Goal: Communication & Community: Answer question/provide support

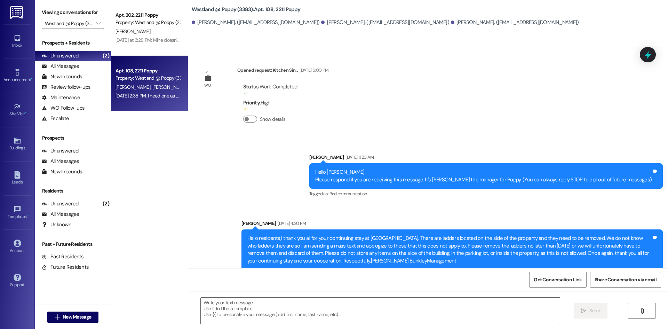
scroll to position [5979, 0]
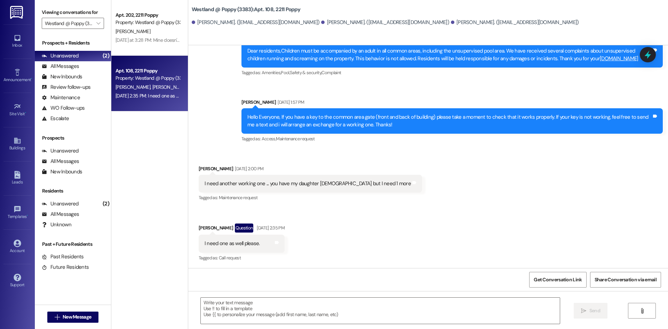
click at [136, 86] on span "[PERSON_NAME]" at bounding box center [133, 87] width 37 height 6
click at [232, 276] on div "Get Conversation Link Share Conversation via email" at bounding box center [428, 279] width 480 height 23
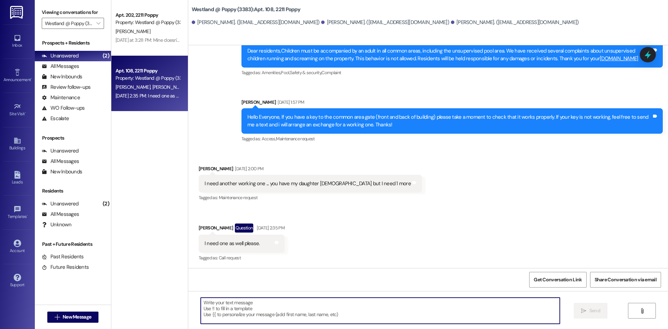
click at [231, 301] on textarea at bounding box center [380, 310] width 359 height 26
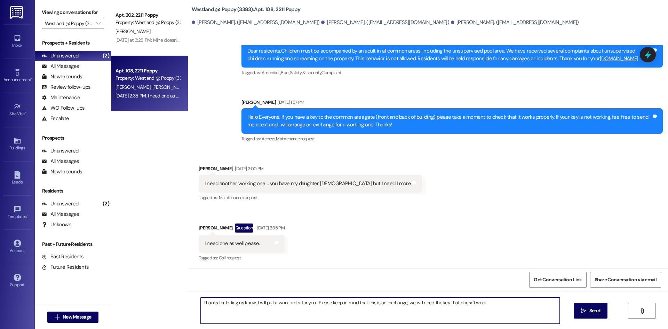
click at [366, 189] on div "I need another working one ... you have my daughter [DEMOGRAPHIC_DATA] but I ne…" at bounding box center [310, 184] width 223 height 18
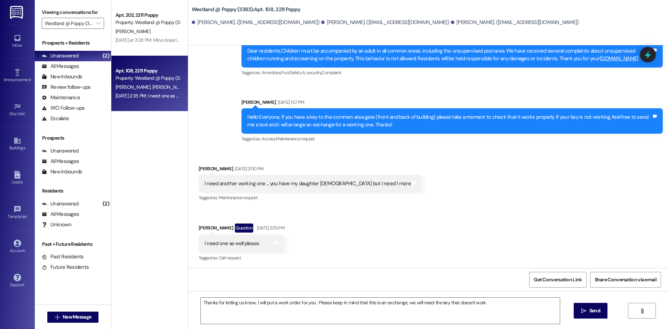
click at [281, 194] on div "Tagged as: Maintenance request Click to highlight conversations about Maintenan…" at bounding box center [310, 197] width 223 height 10
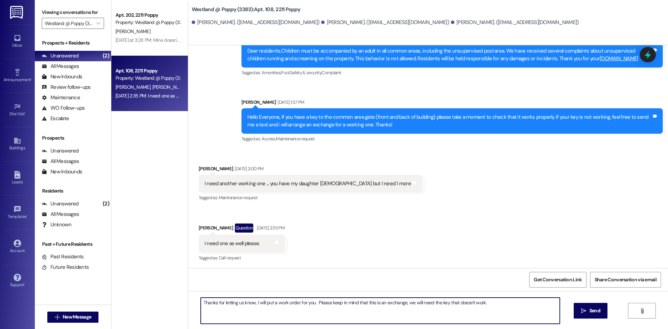
click at [204, 303] on textarea "Thanks for letting us know, I will put a work order for you. Please keep in min…" at bounding box center [380, 310] width 359 height 26
drag, startPoint x: 230, startPoint y: 309, endPoint x: 206, endPoint y: 302, distance: 24.9
click at [206, 302] on textarea "[PERSON_NAME], You should have the key already. [PERSON_NAME] Thanks for lettin…" at bounding box center [380, 310] width 359 height 26
type textarea "K"
type textarea "Hello, Maintenance provided a key to unit 108 already."
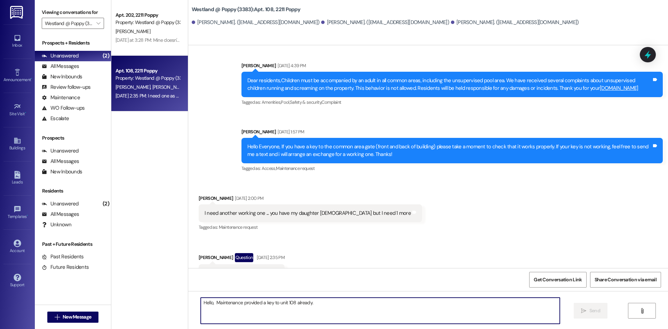
scroll to position [6028, 0]
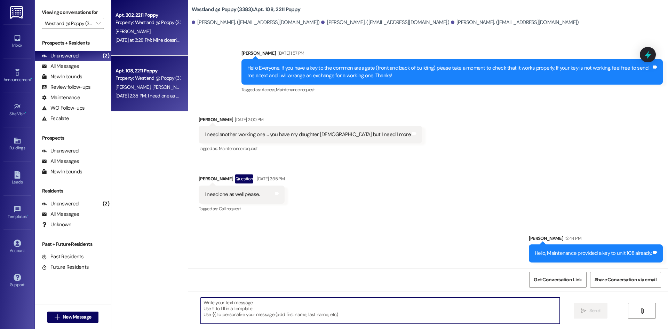
click at [168, 39] on div "[DATE] at 3:28 PM: Mine doesn't work [DATE] at 3:28 PM: Mine doesn't work" at bounding box center [152, 40] width 74 height 6
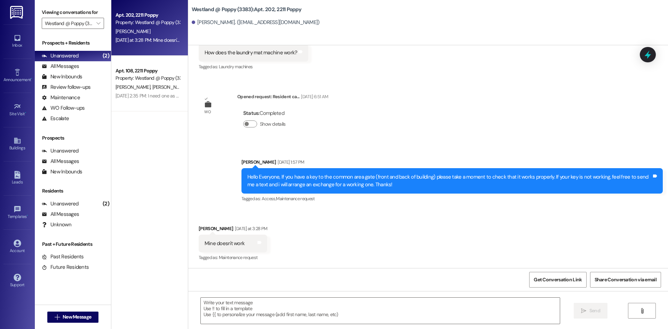
scroll to position [74, 0]
click at [215, 301] on textarea at bounding box center [380, 310] width 359 height 26
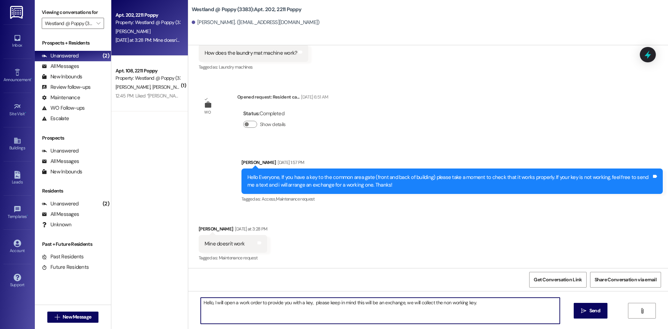
type textarea "Hello, I will open a work order to provide you with a key, please keep in mind …"
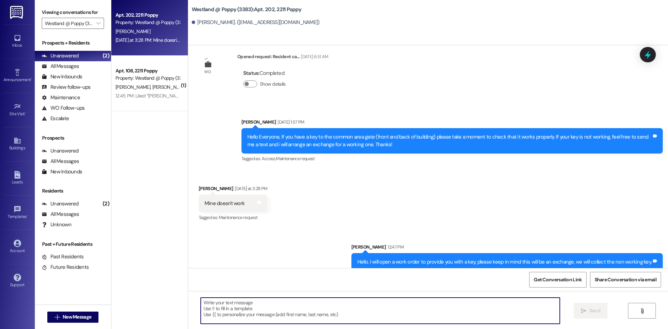
scroll to position [123, 0]
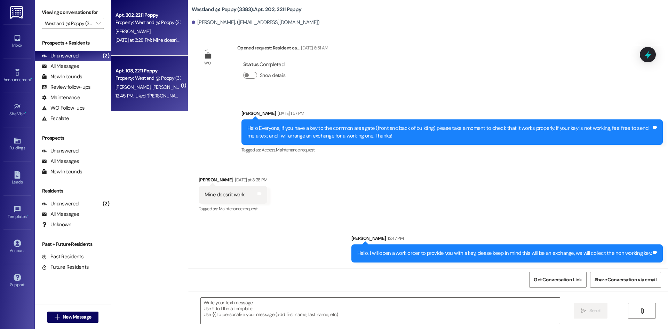
click at [133, 77] on div "Property: Westland @ Poppy (3383)" at bounding box center [147, 77] width 64 height 7
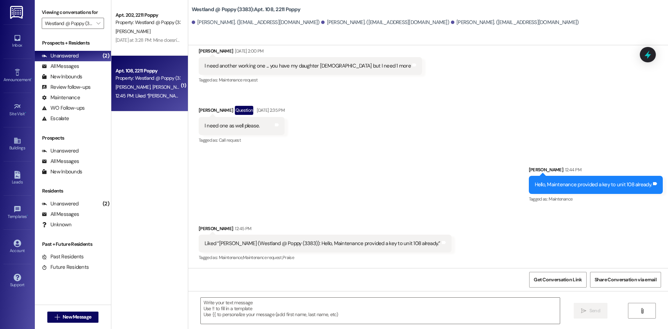
scroll to position [6097, 0]
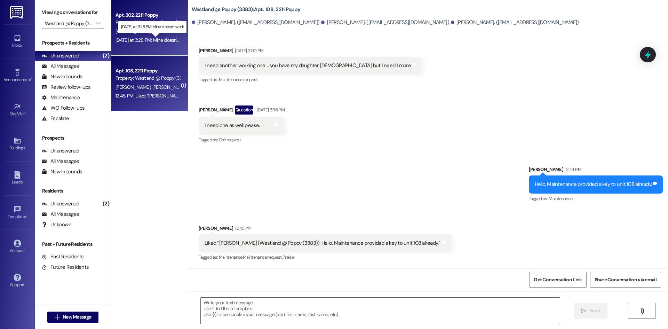
click at [142, 39] on div "[DATE] at 3:28 PM: Mine doesn't work [DATE] at 3:28 PM: Mine doesn't work" at bounding box center [152, 40] width 74 height 6
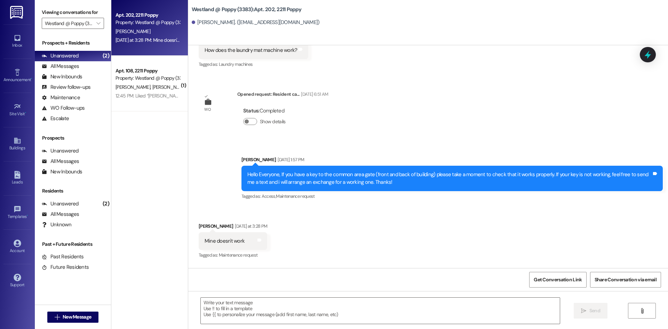
scroll to position [74, 0]
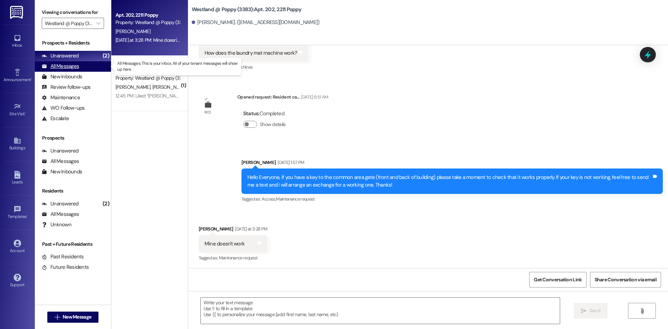
click at [74, 70] on div "All Messages (undefined)" at bounding box center [73, 66] width 76 height 10
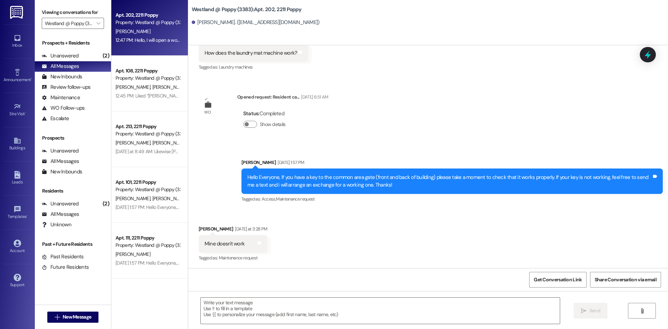
click at [139, 33] on div "[PERSON_NAME]" at bounding box center [148, 31] width 66 height 9
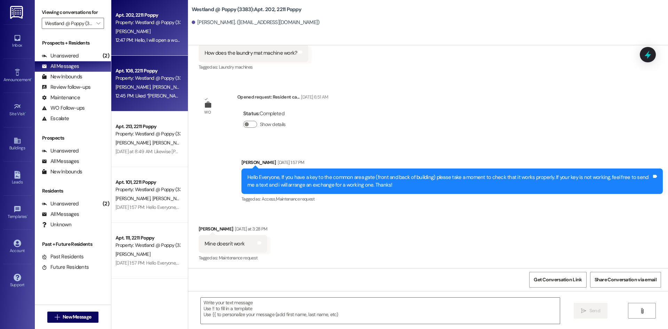
click at [137, 79] on div "Property: Westland @ Poppy (3383)" at bounding box center [147, 77] width 64 height 7
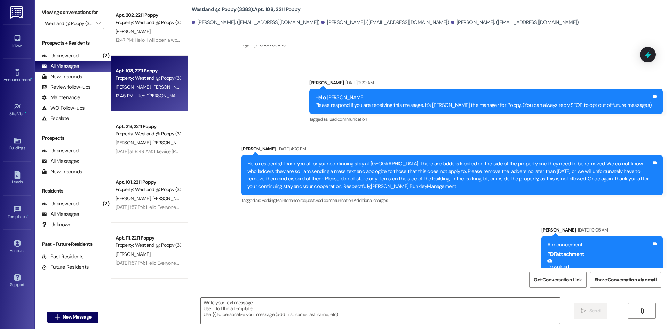
scroll to position [6096, 0]
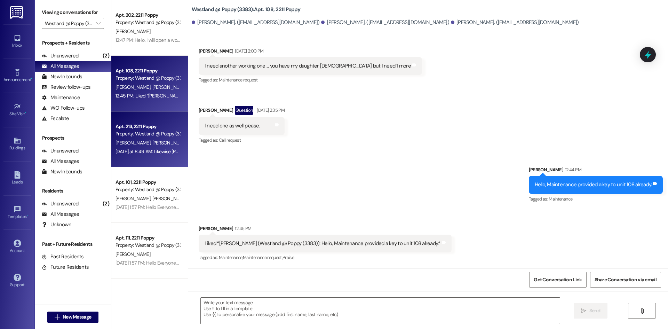
click at [154, 140] on span "[PERSON_NAME]" at bounding box center [169, 142] width 35 height 6
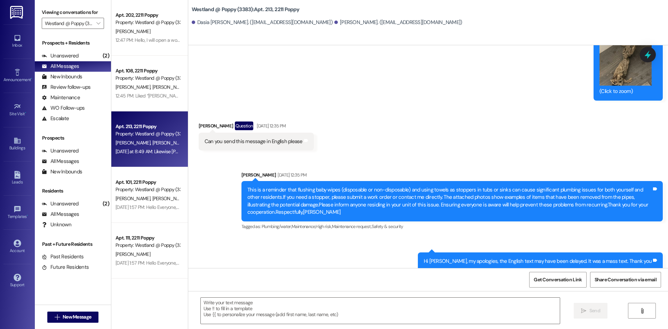
scroll to position [6946, 0]
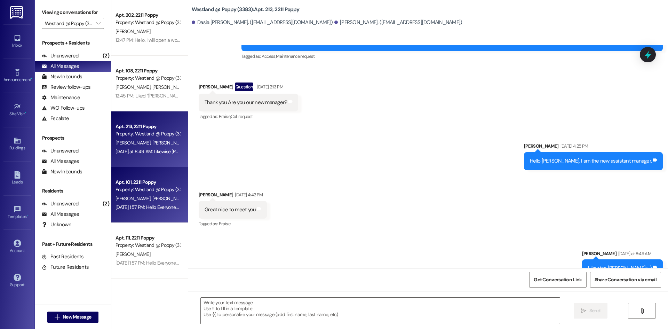
click at [138, 194] on div "[PERSON_NAME] [PERSON_NAME]" at bounding box center [148, 198] width 66 height 9
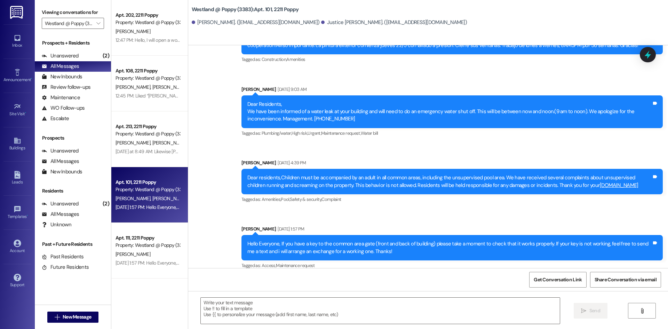
scroll to position [3841, 0]
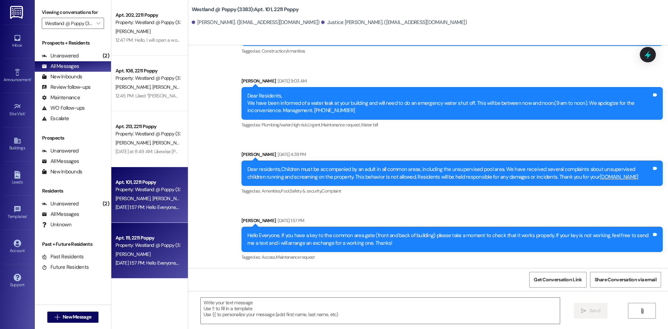
click at [146, 231] on div "Apt. 111, 2211 Poppy Property: Westland @ Poppy (3383) [PERSON_NAME] [DATE] 1:5…" at bounding box center [149, 251] width 77 height 56
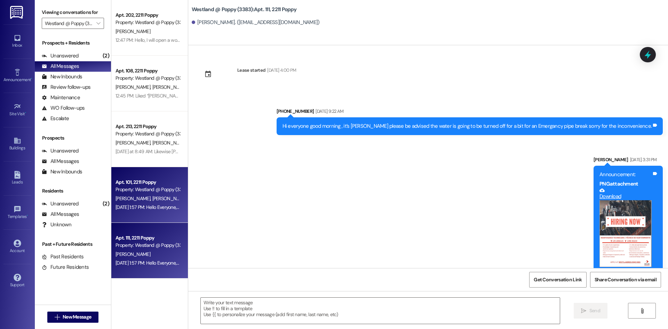
scroll to position [7449, 0]
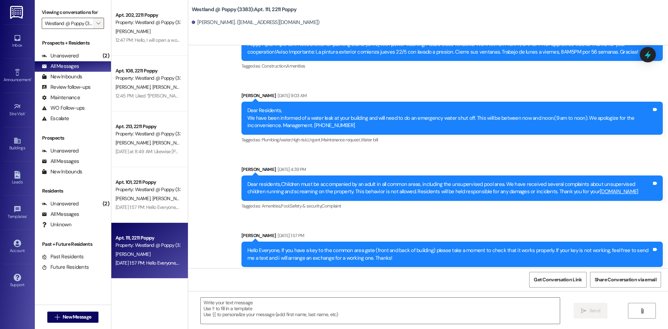
click at [93, 22] on button "" at bounding box center [98, 23] width 11 height 11
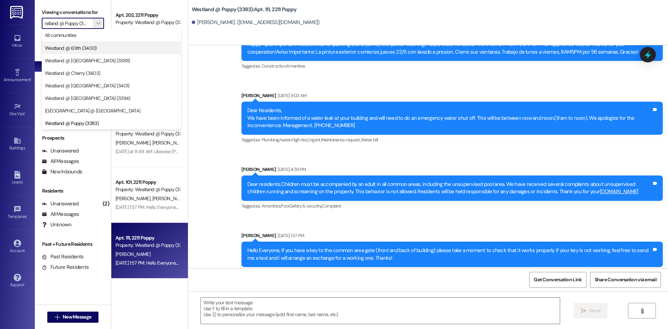
click at [95, 51] on span "Westland @ 69th (3400)" at bounding box center [71, 48] width 52 height 7
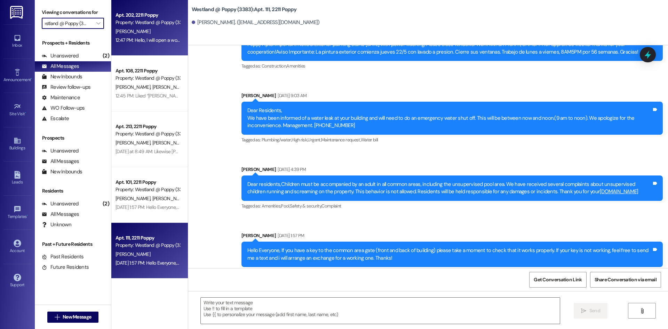
type input "Westland @ 69th (3400)"
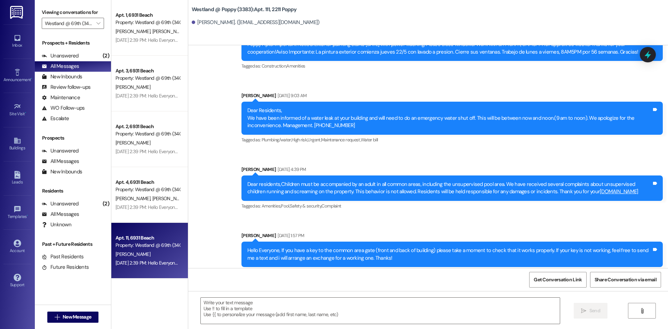
click at [171, 231] on div "Apt. 11, 6931 Beach Property: [GEOGRAPHIC_DATA] @ 69th (3400) [PERSON_NAME] [DA…" at bounding box center [149, 251] width 77 height 56
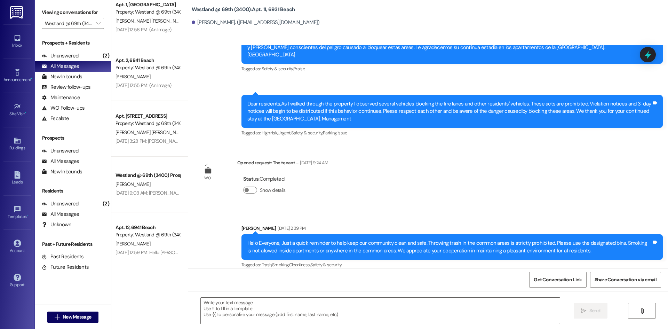
scroll to position [2504, 0]
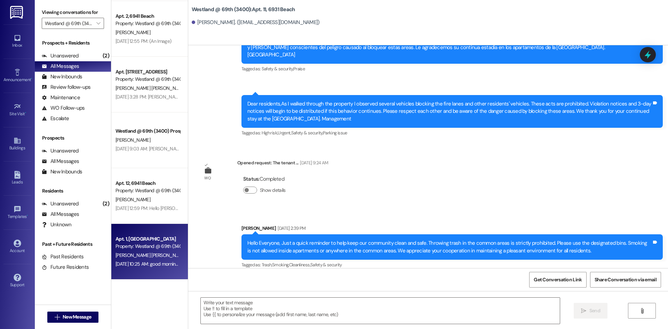
click at [158, 237] on div "Apt. 1, [GEOGRAPHIC_DATA]" at bounding box center [147, 238] width 64 height 7
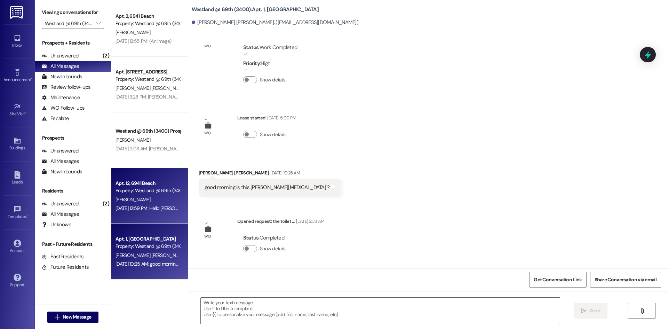
click at [161, 213] on div "Apt. 12, [GEOGRAPHIC_DATA] Property: [GEOGRAPHIC_DATA] @ 69th (3400) [PERSON_NA…" at bounding box center [149, 196] width 77 height 56
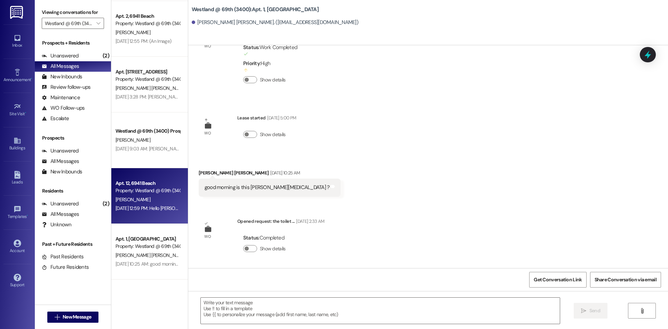
scroll to position [0, 0]
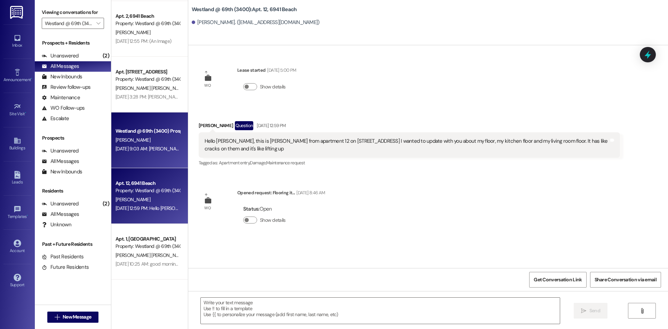
click at [170, 156] on div "Westland @ 69th (3400) Prospect [PERSON_NAME] [DATE] 9:03 AM: [PERSON_NAME] [DA…" at bounding box center [149, 140] width 77 height 56
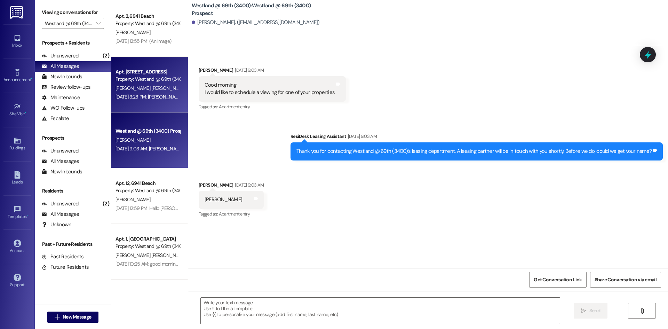
click at [152, 101] on div "[DATE] 3:28 PM: [PERSON_NAME], Anteriormente hablamos sobre algunas solicitudes…" at bounding box center [148, 97] width 66 height 9
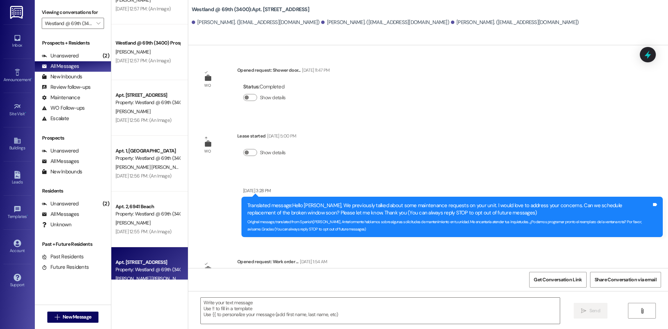
scroll to position [2313, 0]
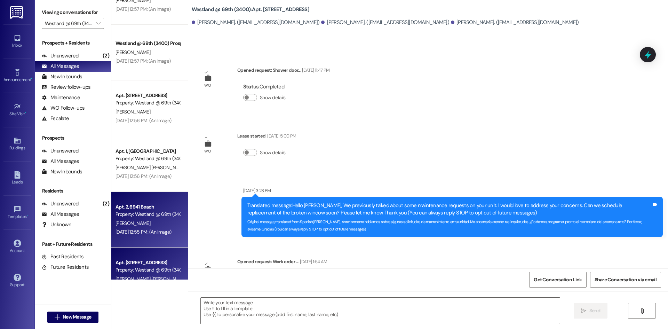
click at [154, 222] on div "[PERSON_NAME]" at bounding box center [148, 223] width 66 height 9
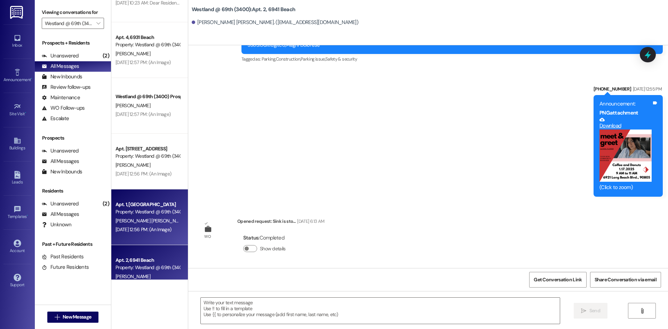
scroll to position [2236, 0]
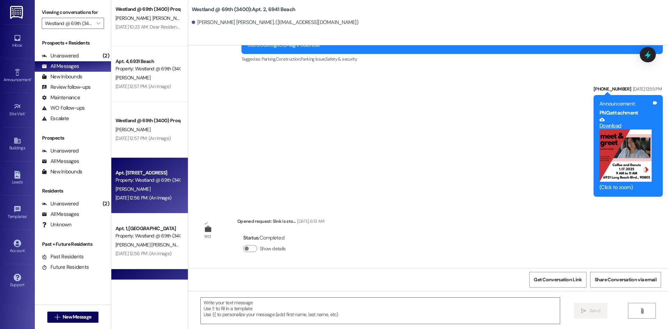
click at [145, 187] on div "[PERSON_NAME]" at bounding box center [148, 189] width 66 height 9
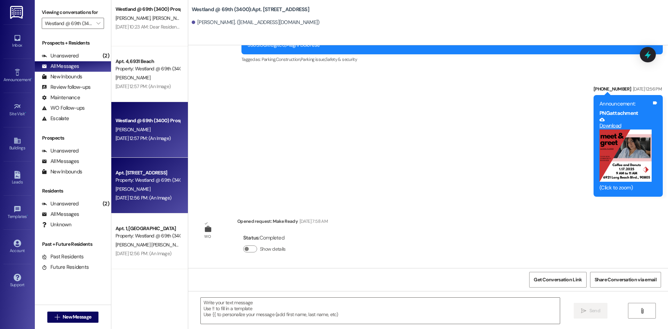
scroll to position [1499, 0]
click at [150, 136] on div "[DATE] 12:57 PM: (An Image) [DATE] 12:57 PM: (An Image)" at bounding box center [142, 138] width 55 height 6
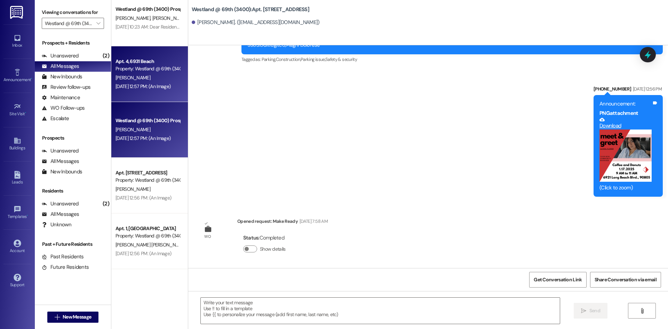
scroll to position [800, 0]
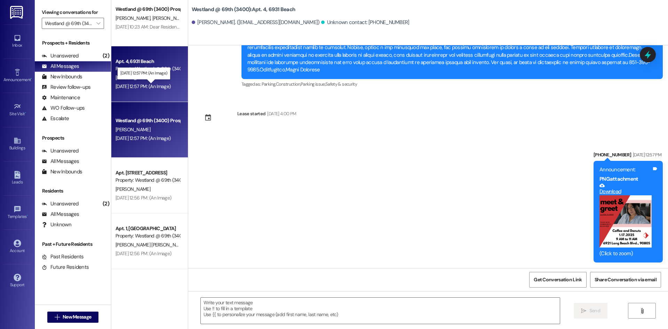
click at [165, 83] on div "[DATE] 12:57 PM: (An Image) [DATE] 12:57 PM: (An Image)" at bounding box center [142, 86] width 55 height 6
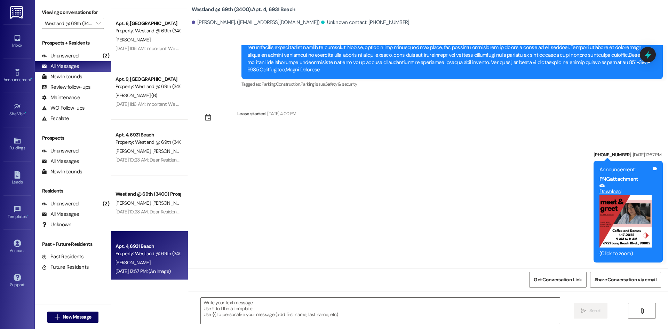
scroll to position [2045, 0]
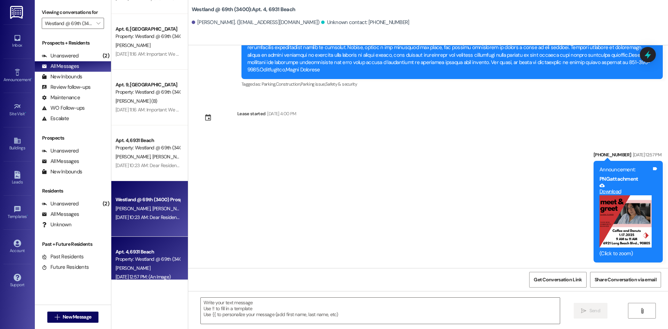
click at [170, 201] on div "Westland @ 69th (3400) Prospect" at bounding box center [147, 199] width 64 height 7
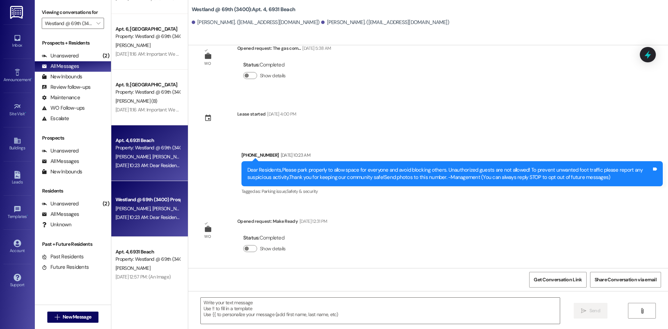
scroll to position [22, 0]
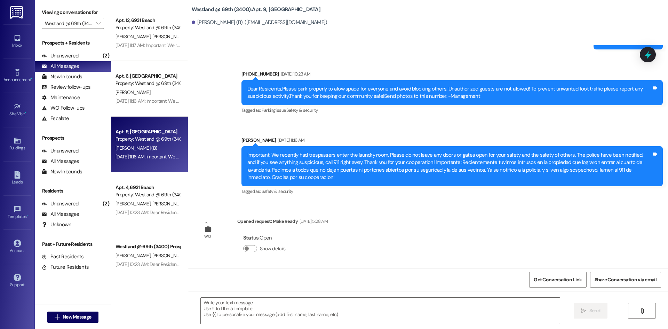
scroll to position [1966, 0]
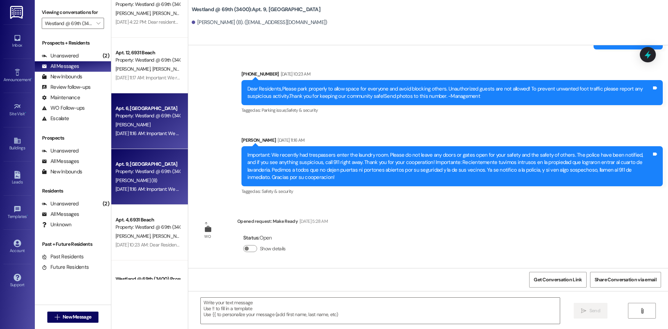
click at [159, 117] on div "Property: Westland @ 69th (3400)" at bounding box center [147, 115] width 64 height 7
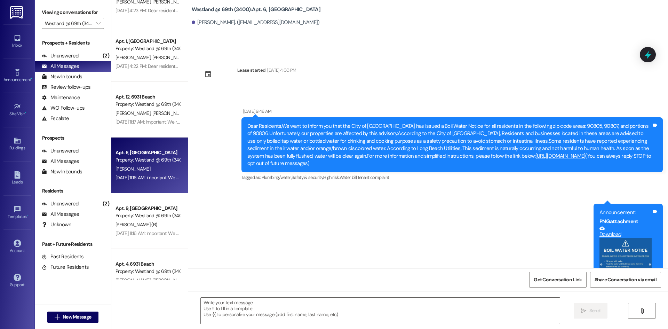
scroll to position [1013, 0]
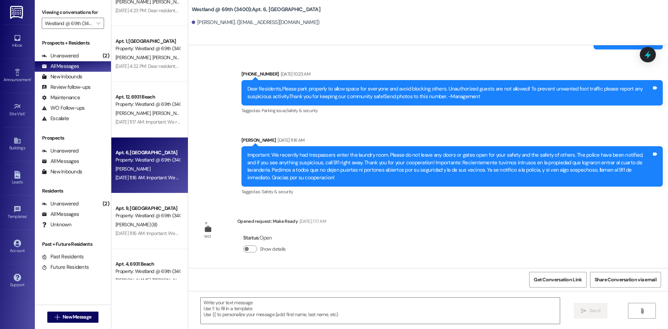
click at [159, 117] on div "[PERSON_NAME] [PERSON_NAME]" at bounding box center [148, 113] width 66 height 9
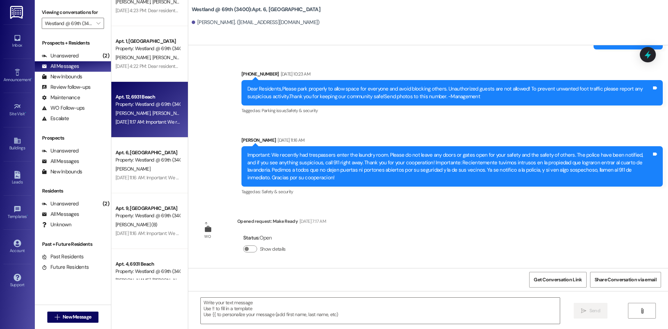
scroll to position [1710, 0]
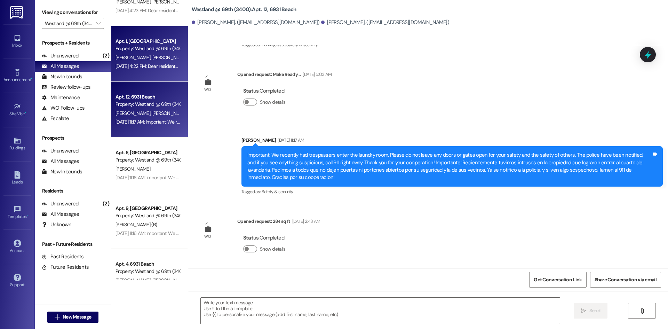
click at [154, 69] on div "[DATE] 4:22 PM: Dear residents,As I walked through the property I observed seve…" at bounding box center [148, 66] width 66 height 9
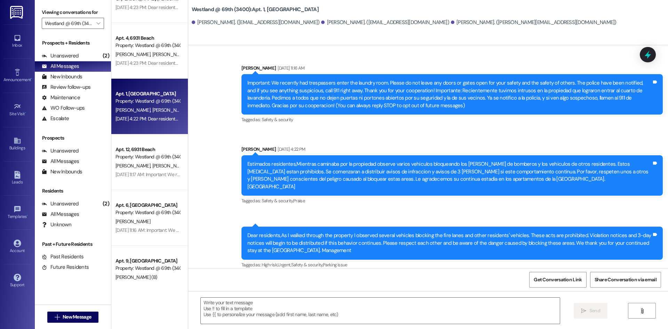
scroll to position [1867, 0]
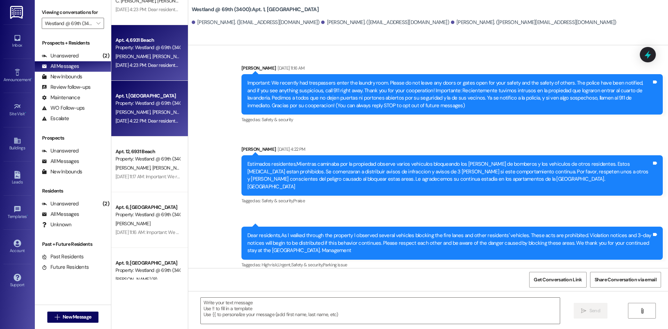
click at [149, 63] on div "[DATE] 4:23 PM: Dear residents,As I walked through the property I observed seve…" at bounding box center [547, 65] width 864 height 6
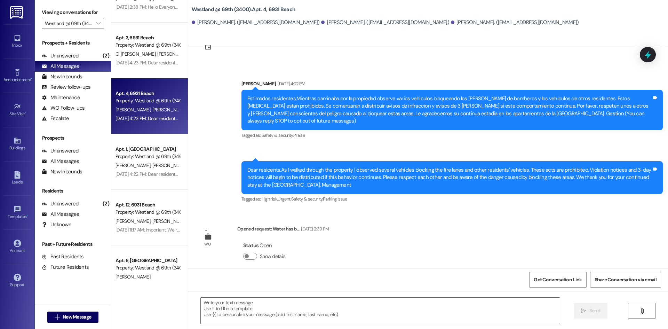
scroll to position [1810, 0]
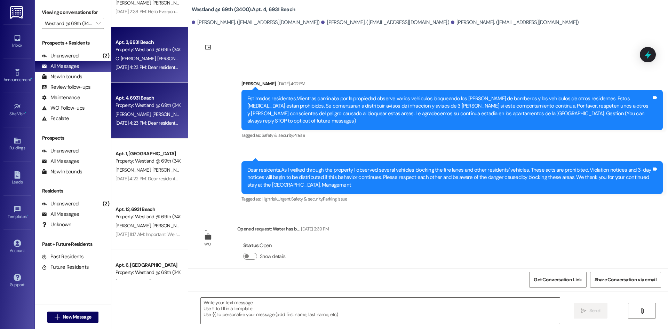
click at [151, 52] on div "Property: Westland @ 69th (3400)" at bounding box center [147, 49] width 64 height 7
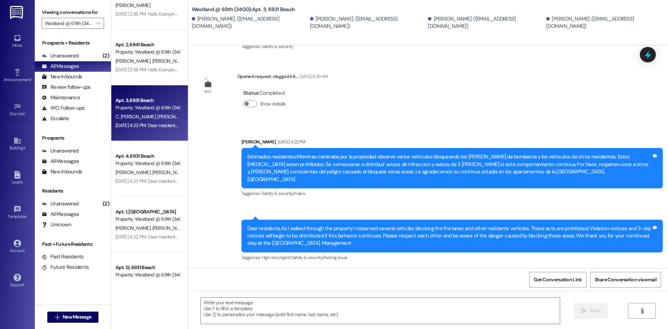
scroll to position [1749, 0]
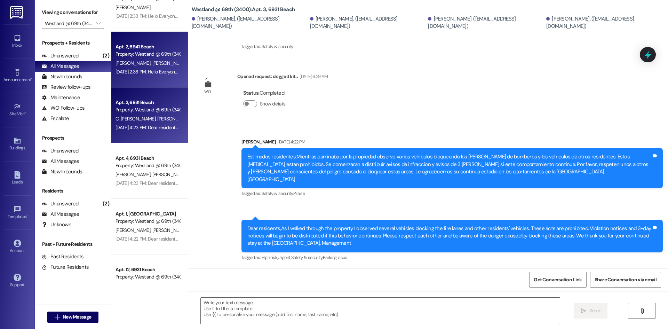
click at [151, 54] on div "Property: Westland @ 69th (3400)" at bounding box center [147, 53] width 64 height 7
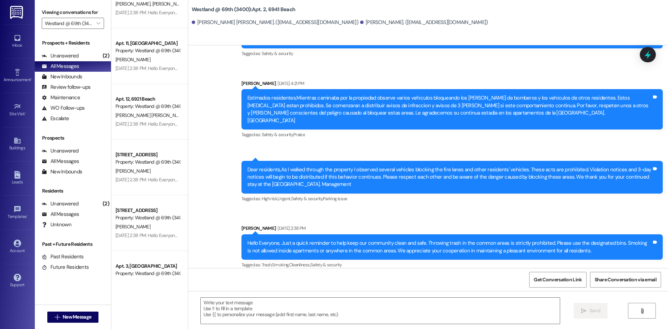
scroll to position [898, 0]
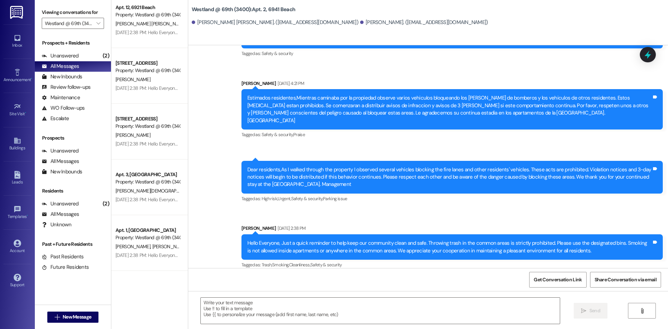
click at [152, 244] on span "[PERSON_NAME]" at bounding box center [169, 246] width 35 height 6
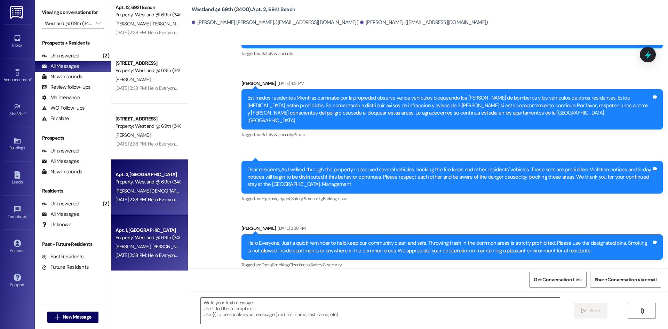
scroll to position [0, 0]
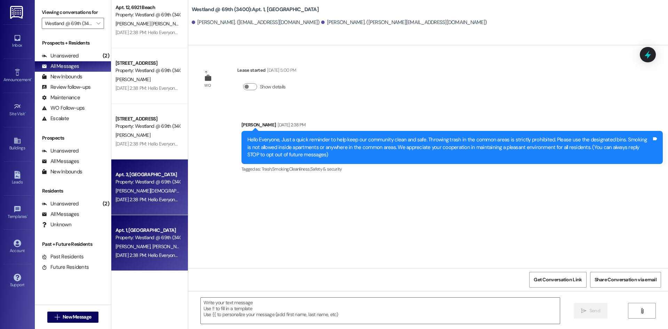
click at [151, 195] on div "[DATE] 2:38 PM: Hello Everyone, Just a quick reminder to help keep our communit…" at bounding box center [148, 199] width 66 height 9
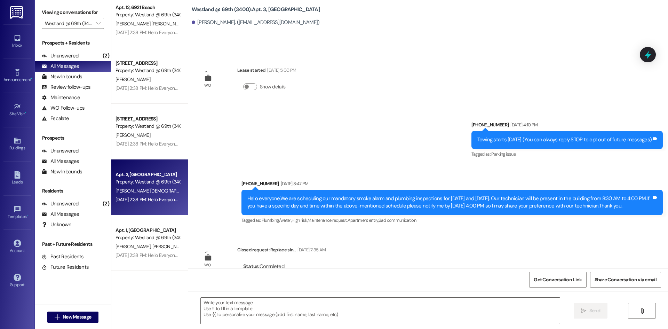
scroll to position [1494, 0]
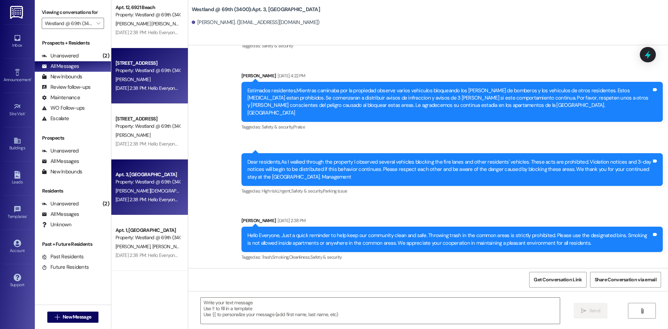
click at [159, 78] on div "[PERSON_NAME]" at bounding box center [148, 79] width 66 height 9
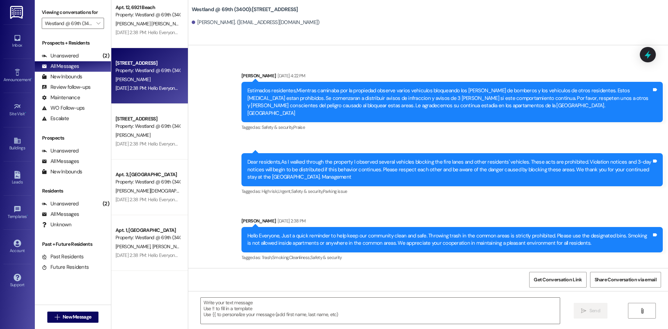
scroll to position [1296, 0]
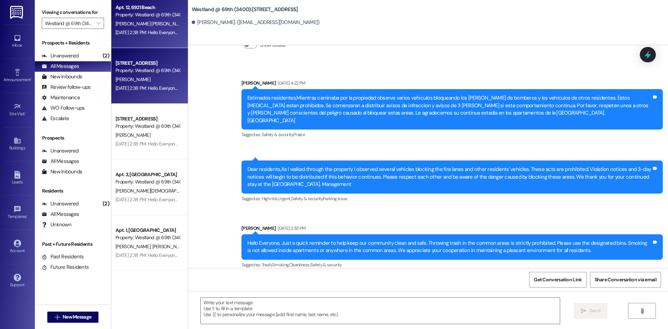
click at [155, 39] on div "Apt. 12, [GEOGRAPHIC_DATA] Property: [GEOGRAPHIC_DATA] @ 69th (3400) [PERSON_NA…" at bounding box center [149, 20] width 77 height 56
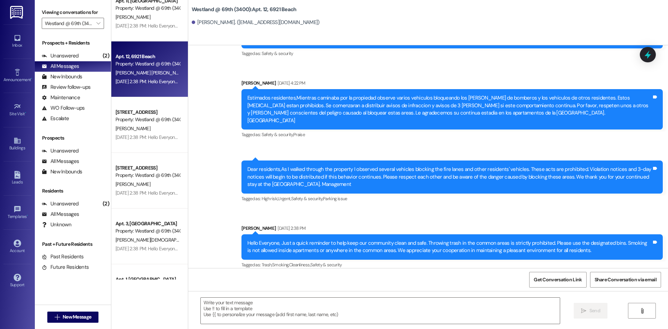
scroll to position [819, 0]
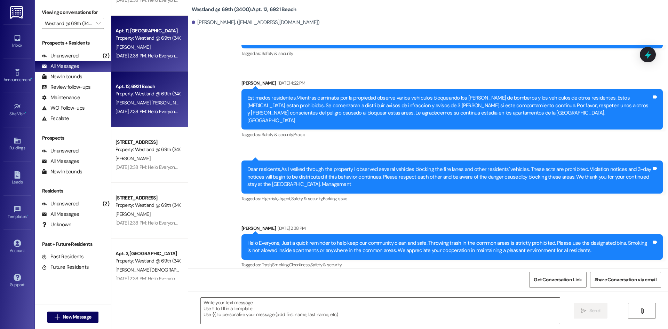
click at [159, 39] on div "Property: Westland @ 69th (3400)" at bounding box center [147, 37] width 64 height 7
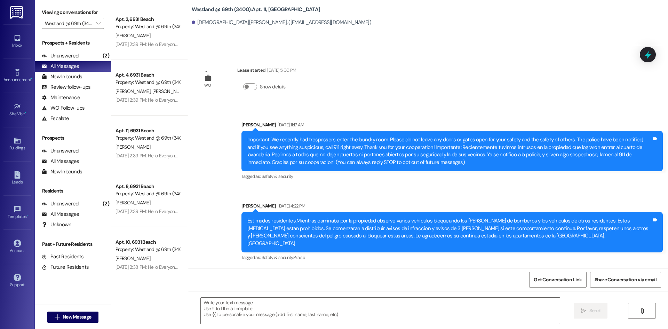
scroll to position [0, 0]
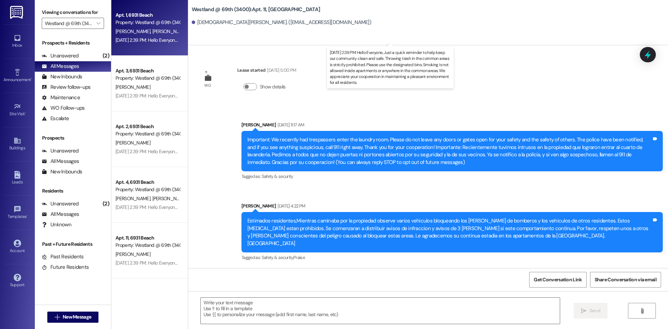
click at [166, 40] on div "[DATE] 2:39 PM: Hello Everyone, Just a quick reminder to help keep our communit…" at bounding box center [470, 40] width 711 height 6
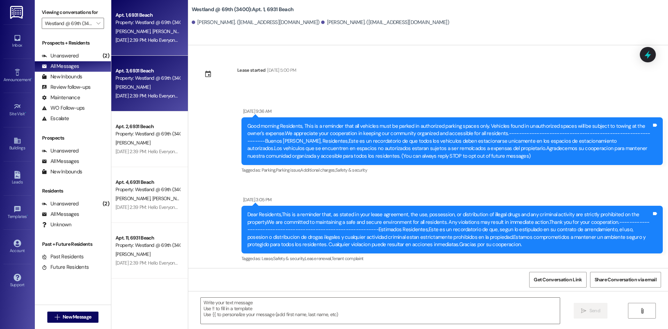
scroll to position [779, 0]
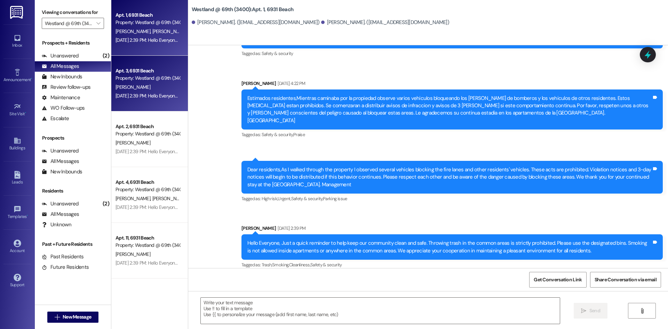
click at [162, 68] on div "Apt. 3, 6931 Beach" at bounding box center [147, 70] width 64 height 7
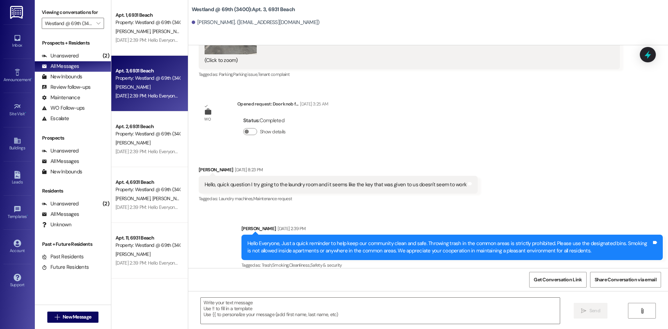
scroll to position [242, 0]
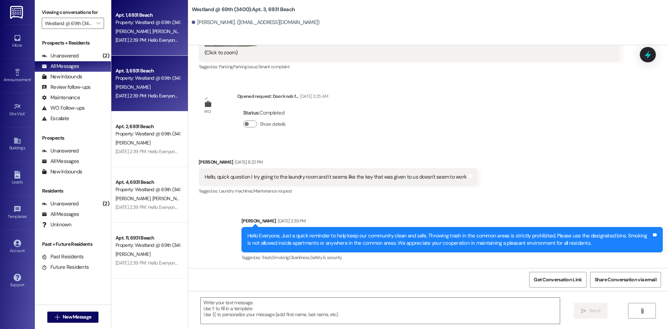
click at [167, 31] on div "[PERSON_NAME] [PERSON_NAME]" at bounding box center [148, 31] width 66 height 9
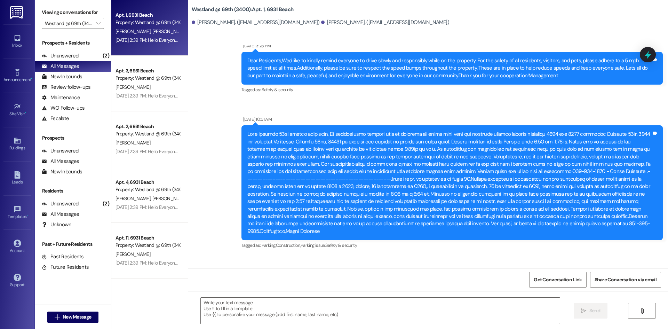
scroll to position [779, 0]
